Goal: Information Seeking & Learning: Learn about a topic

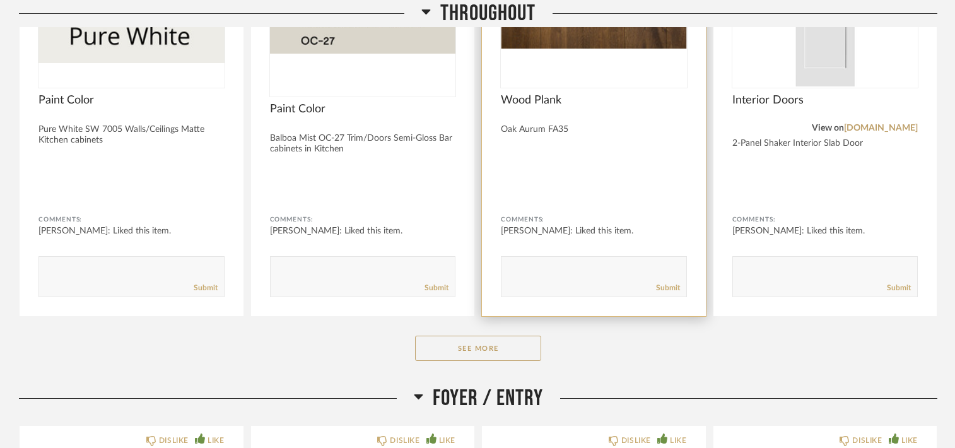
scroll to position [631, 0]
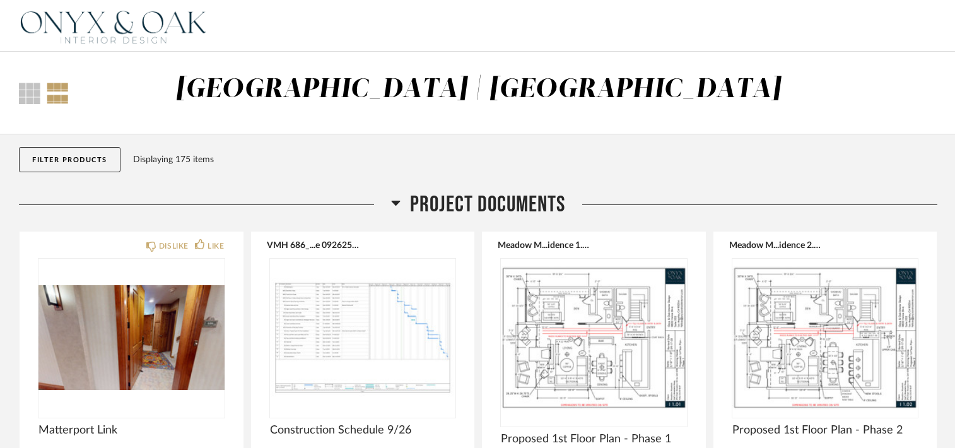
click at [0, 0] on img at bounding box center [0, 0] width 0 height 0
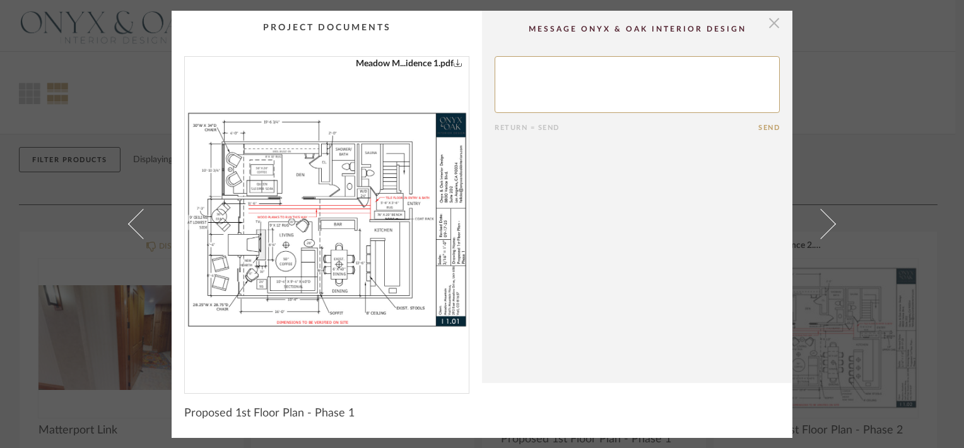
click at [763, 16] on span "button" at bounding box center [774, 23] width 25 height 25
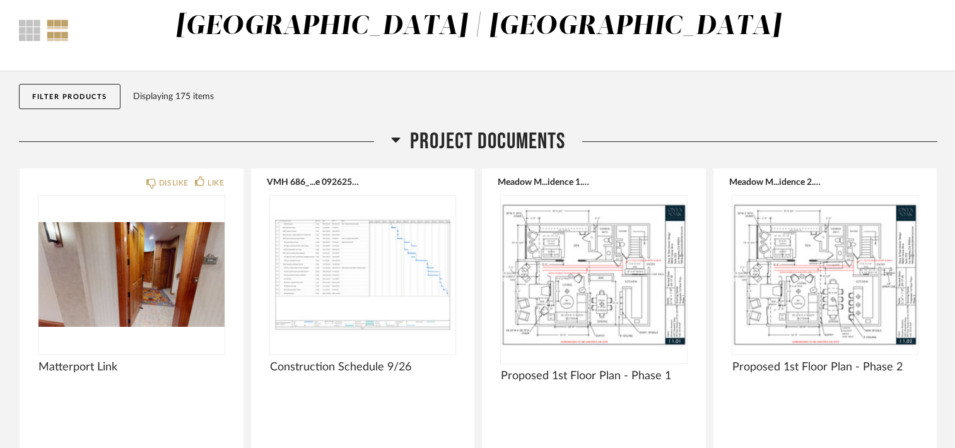
scroll to position [126, 0]
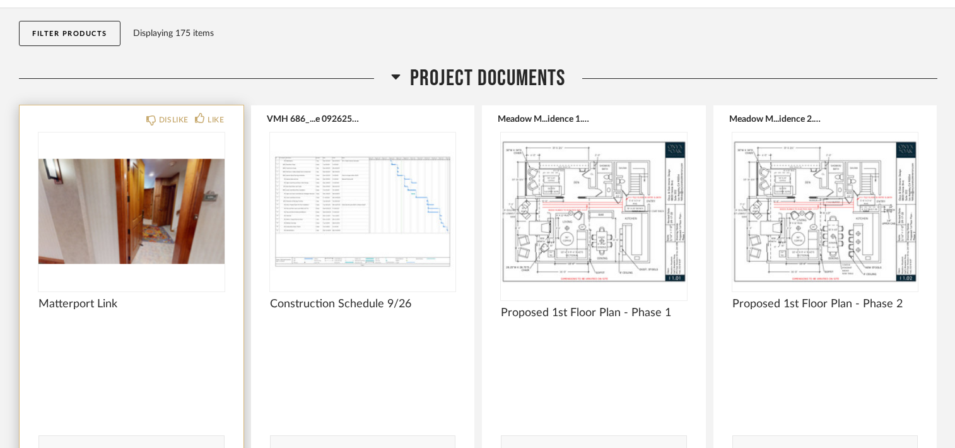
click at [100, 224] on img "0" at bounding box center [131, 212] width 186 height 158
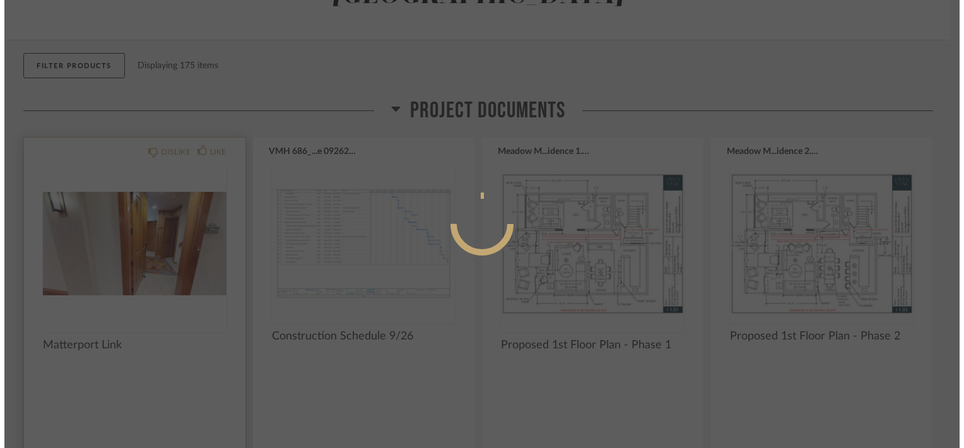
scroll to position [0, 0]
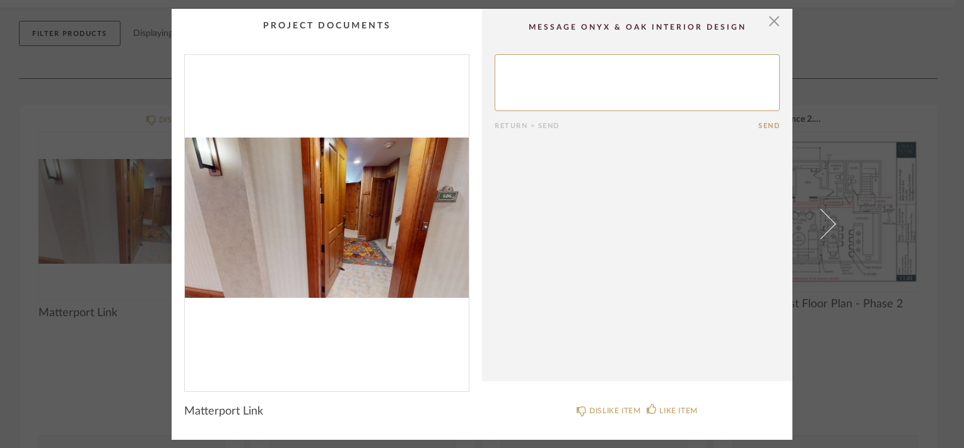
click at [218, 407] on span "Matterport Link" at bounding box center [223, 411] width 79 height 14
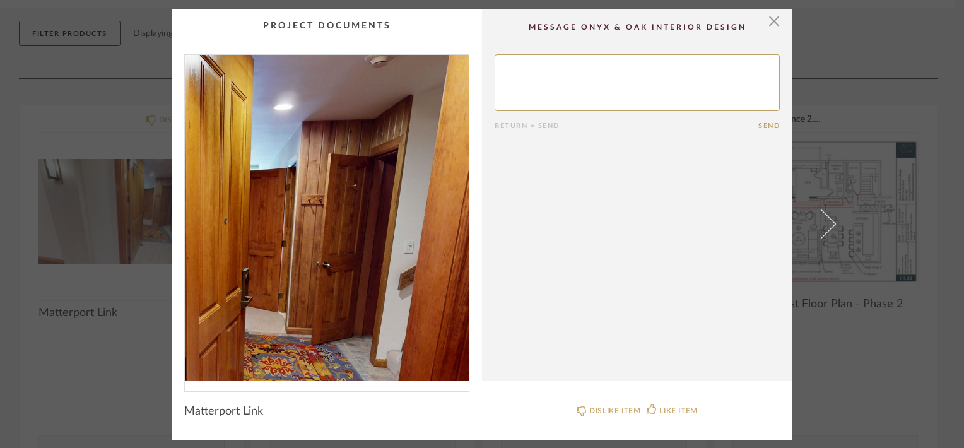
click at [367, 199] on img "0" at bounding box center [327, 218] width 284 height 326
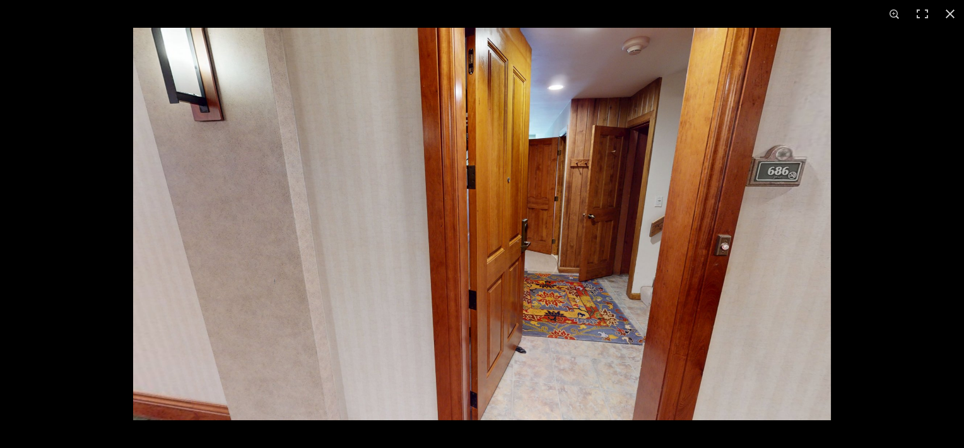
click at [610, 227] on img at bounding box center [482, 224] width 698 height 392
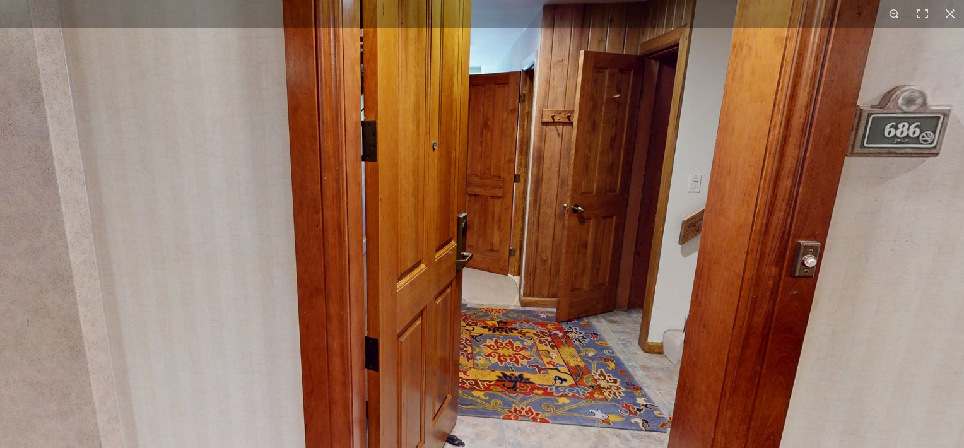
click at [596, 237] on img at bounding box center [387, 221] width 1211 height 681
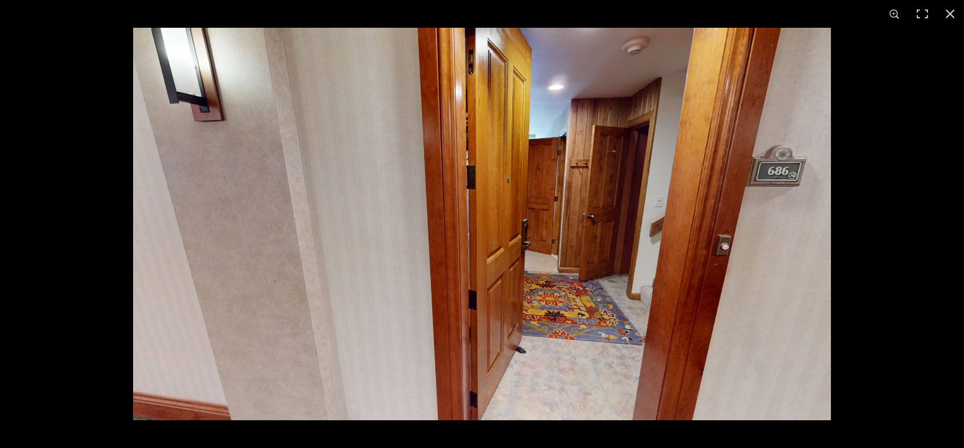
click at [597, 237] on img at bounding box center [482, 224] width 698 height 392
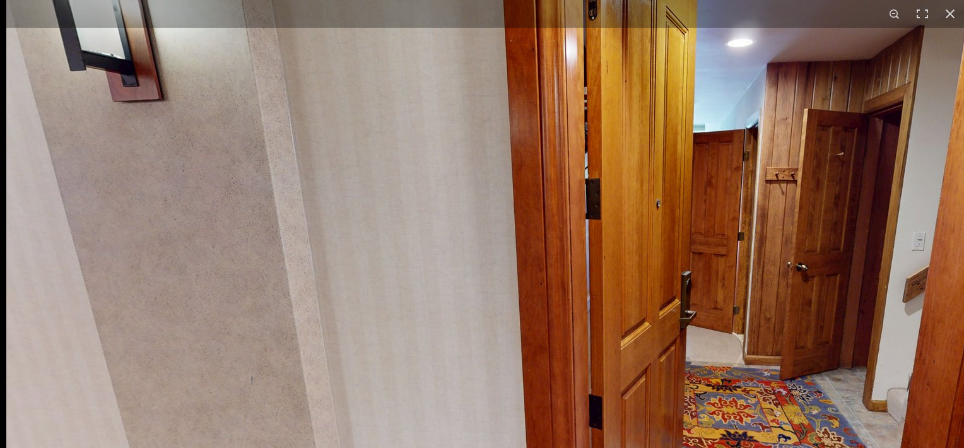
click at [856, 211] on img at bounding box center [611, 279] width 1211 height 681
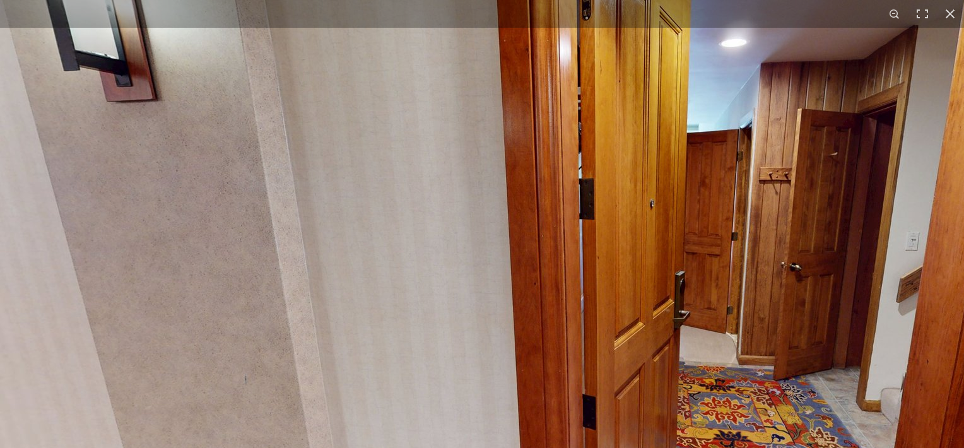
click at [710, 219] on img at bounding box center [605, 279] width 1211 height 681
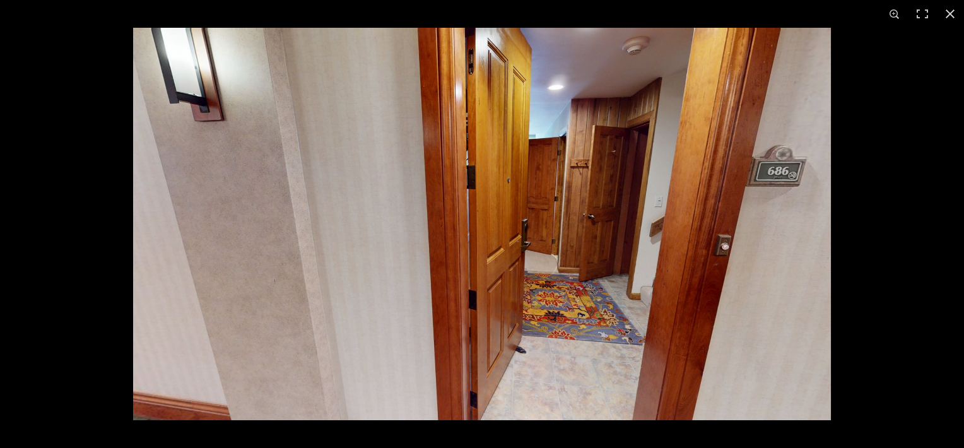
click at [710, 219] on img at bounding box center [482, 224] width 698 height 392
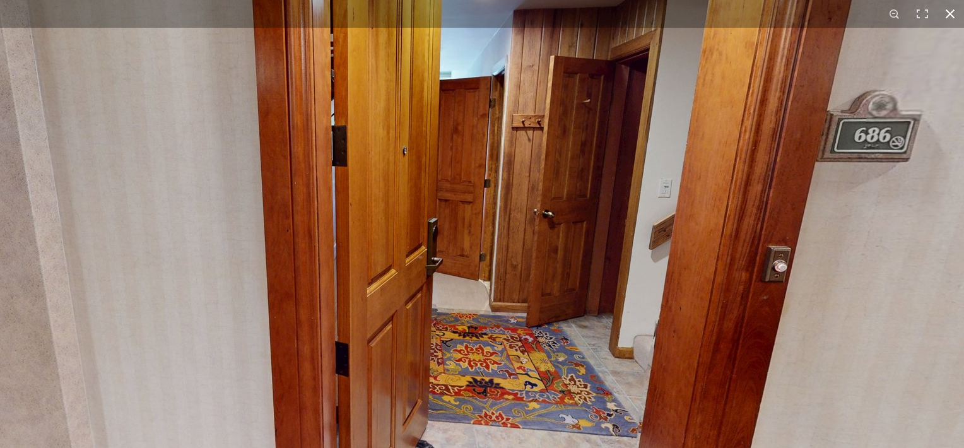
click at [955, 20] on button at bounding box center [950, 14] width 28 height 28
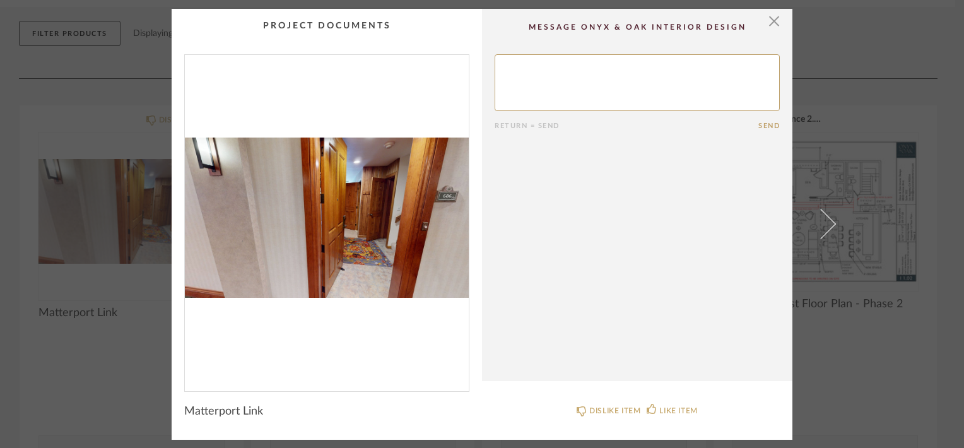
click at [929, 50] on div "× Return = Send Send Matterport Link DISLIKE ITEM LIKE ITEM" at bounding box center [482, 224] width 964 height 448
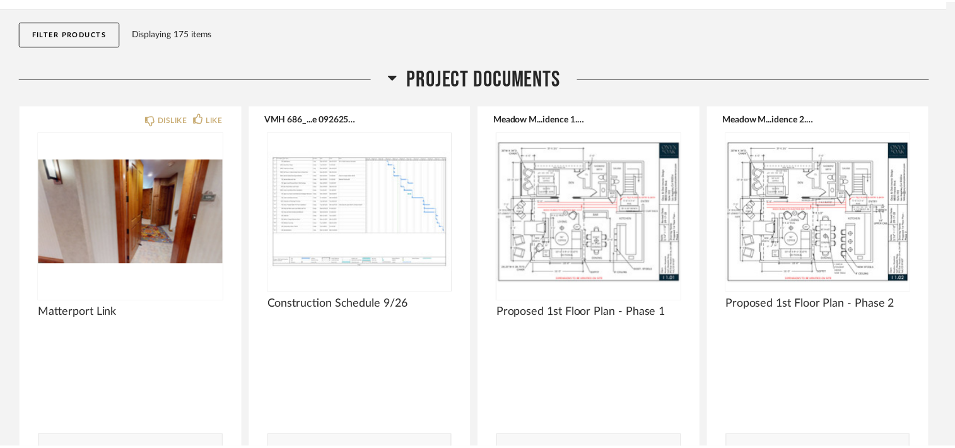
scroll to position [126, 0]
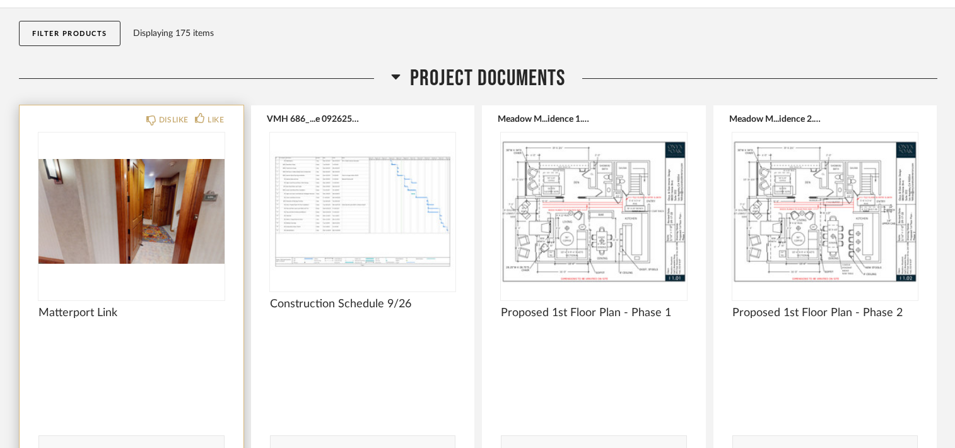
click at [112, 223] on img "0" at bounding box center [131, 212] width 186 height 158
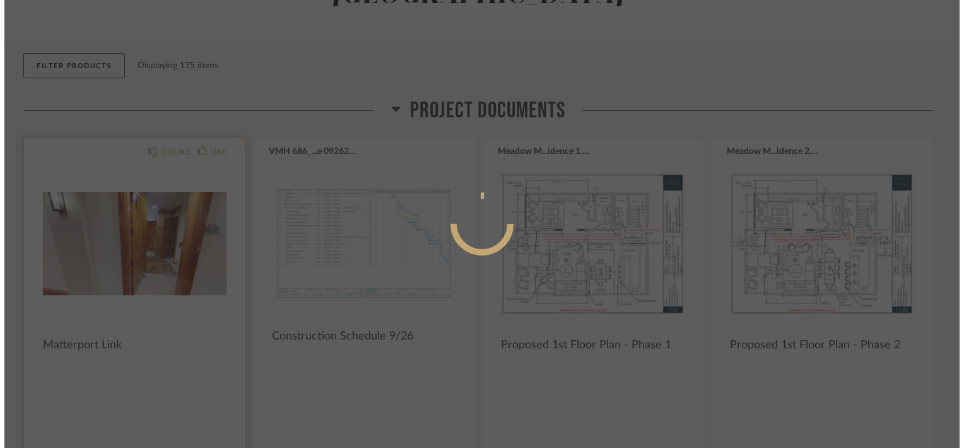
scroll to position [0, 0]
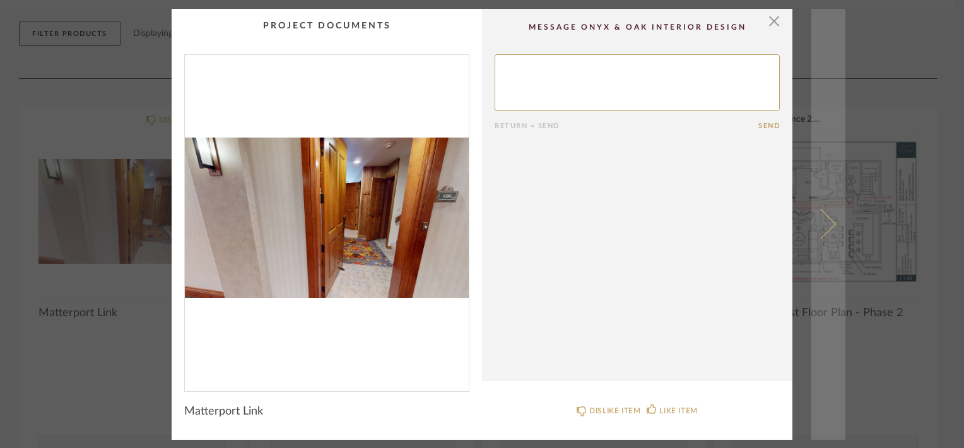
click at [834, 224] on link at bounding box center [828, 224] width 34 height 431
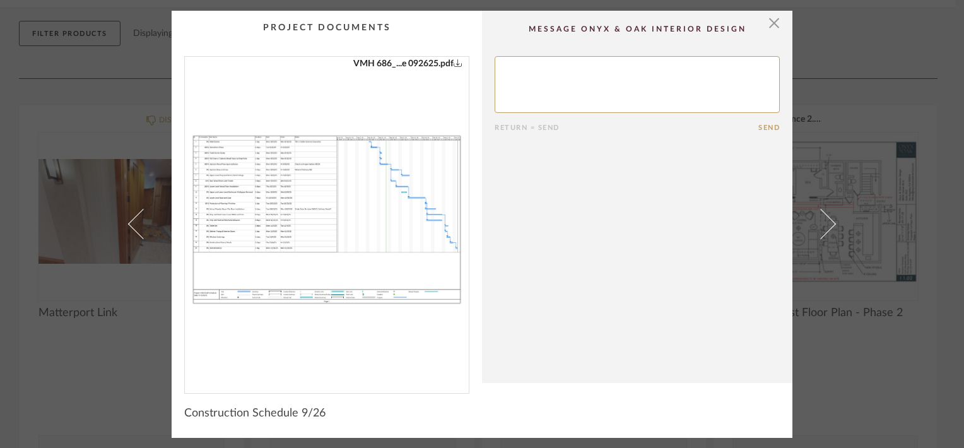
click at [834, 224] on link at bounding box center [828, 224] width 34 height 427
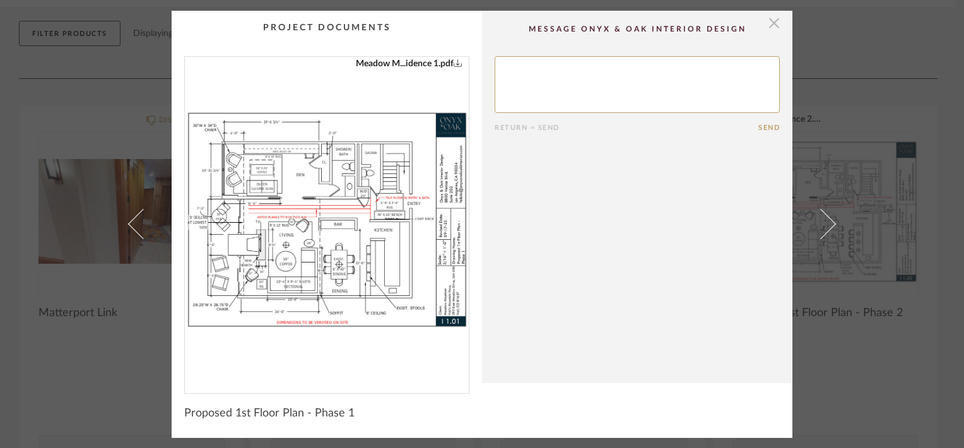
click at [774, 18] on span "button" at bounding box center [774, 23] width 25 height 25
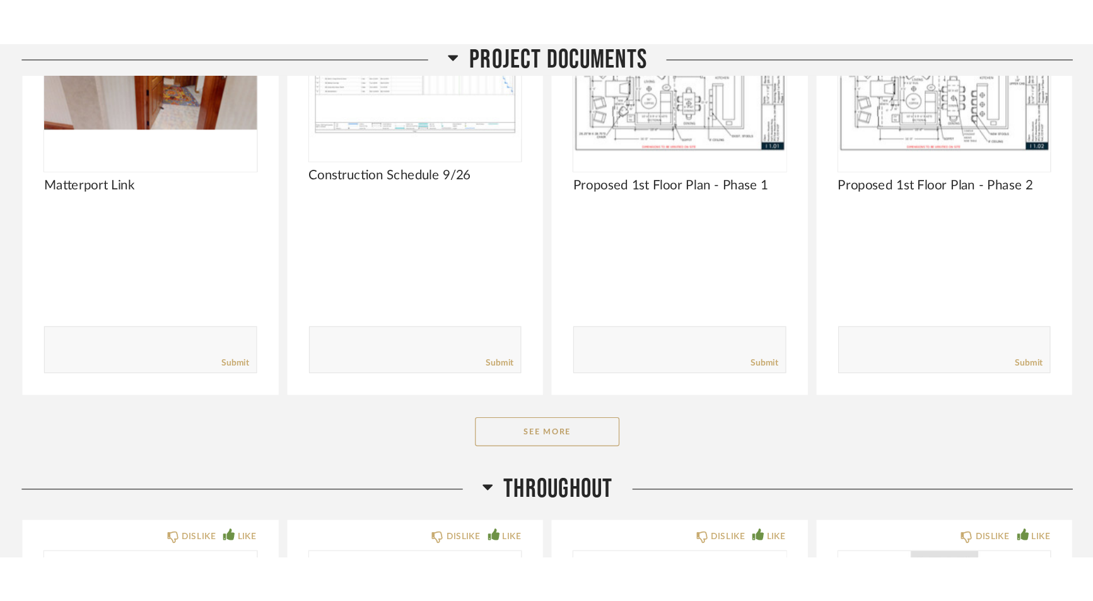
scroll to position [442, 0]
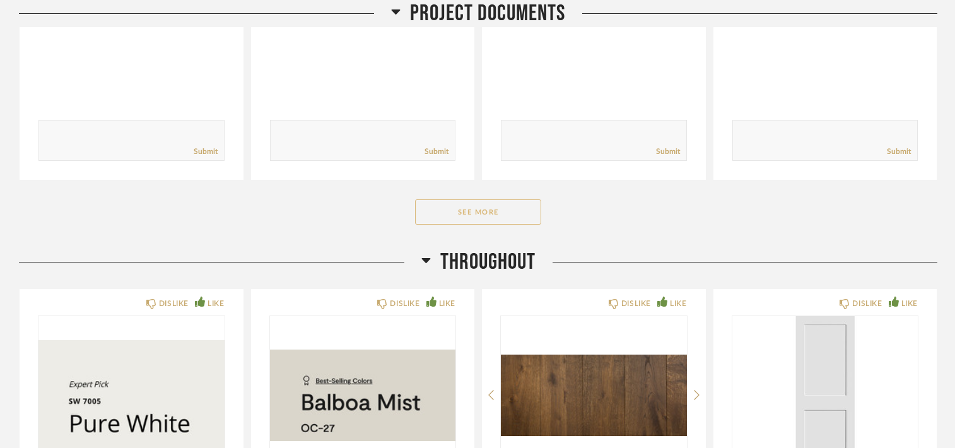
click at [481, 219] on button "See More" at bounding box center [478, 211] width 126 height 25
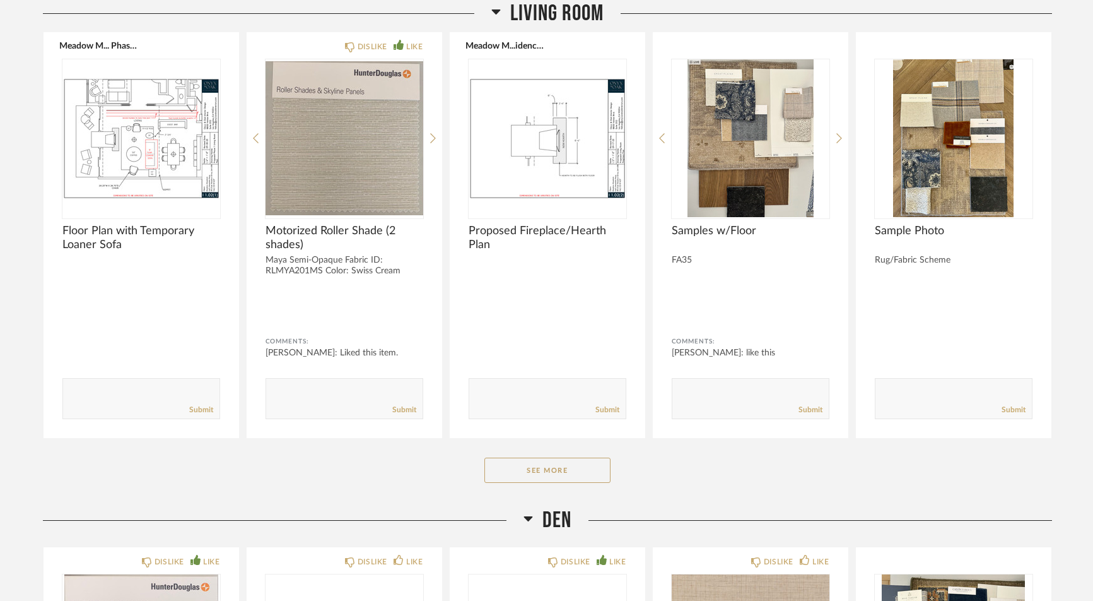
scroll to position [4480, 0]
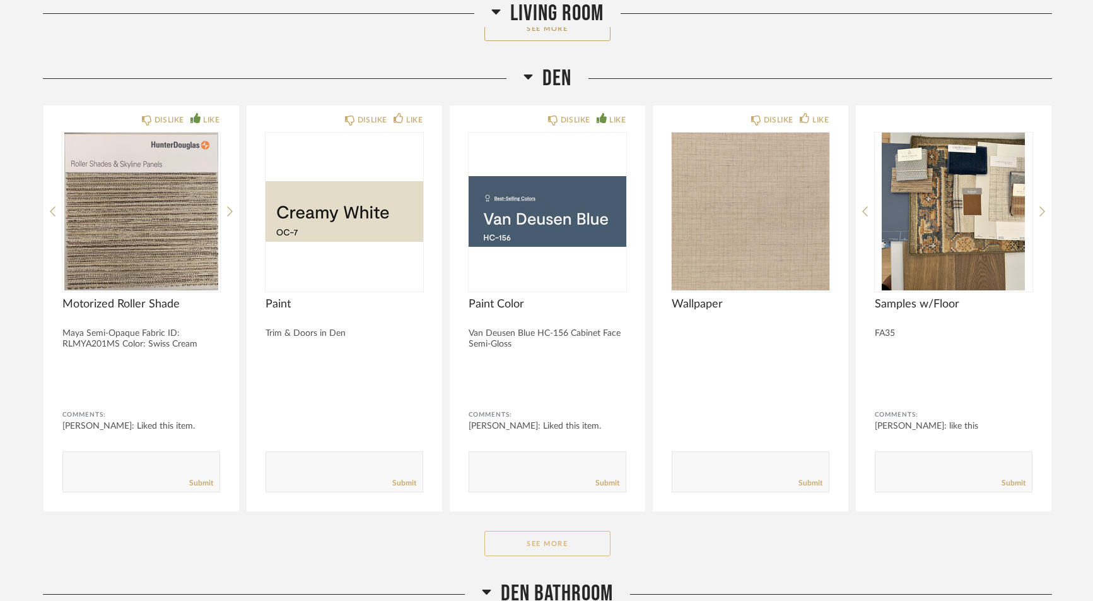
click at [550, 447] on button "See More" at bounding box center [548, 543] width 126 height 25
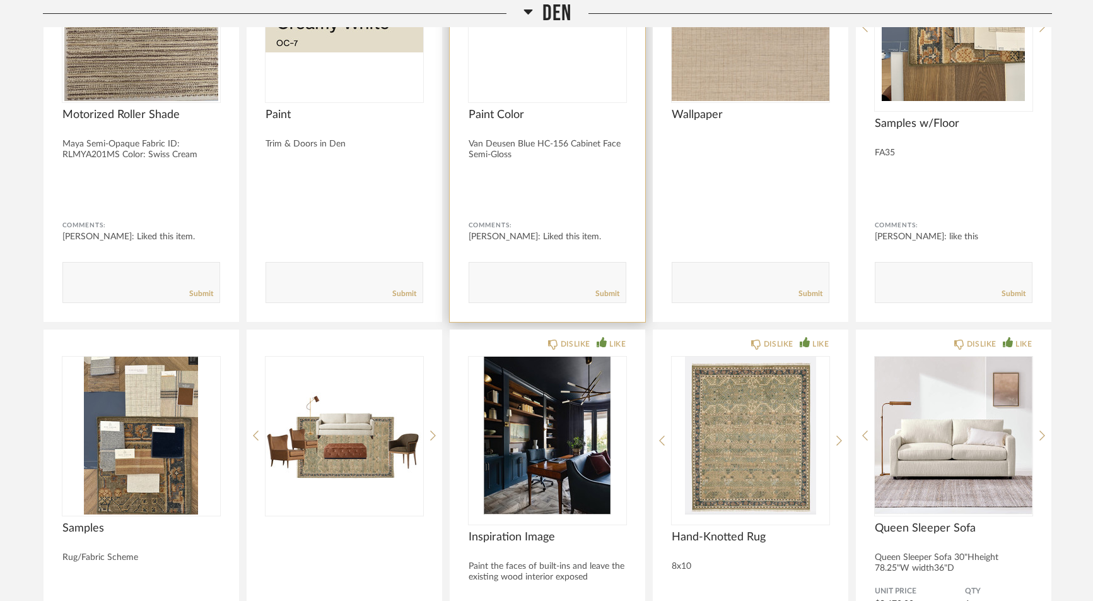
scroll to position [4354, 0]
